Goal: Task Accomplishment & Management: Manage account settings

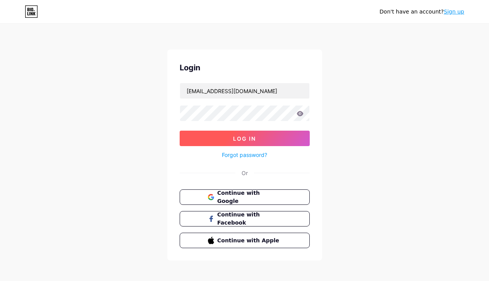
click at [255, 138] on span "Log In" at bounding box center [244, 138] width 23 height 7
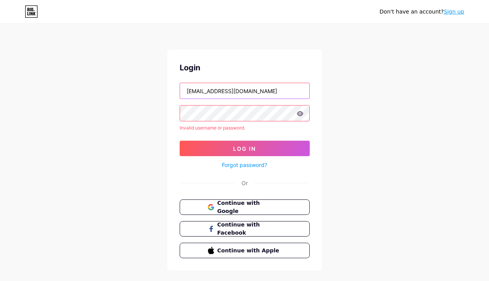
drag, startPoint x: 271, startPoint y: 93, endPoint x: 264, endPoint y: 96, distance: 7.8
click at [271, 93] on input "[EMAIL_ADDRESS][DOMAIN_NAME]" at bounding box center [244, 90] width 129 height 15
type input "alandriew@mailfence."
click at [271, 93] on input "alandriew@mailfence." at bounding box center [244, 90] width 129 height 15
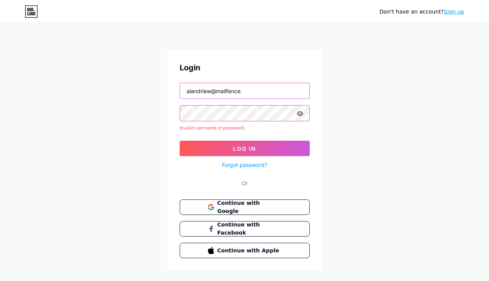
click at [271, 93] on input "alandriew@mailfence." at bounding box center [244, 90] width 129 height 15
type input "[EMAIL_ADDRESS][DOMAIN_NAME]"
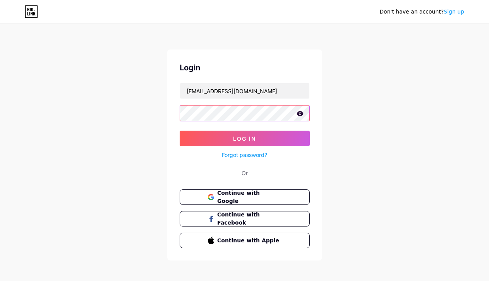
click at [179, 131] on button "Log In" at bounding box center [244, 138] width 130 height 15
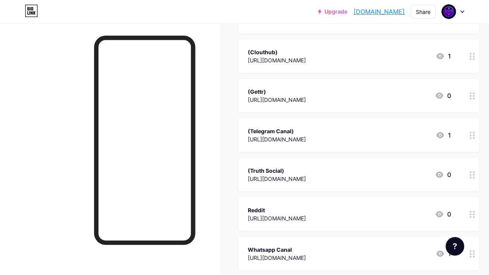
scroll to position [481, 0]
